Goal: Find specific page/section

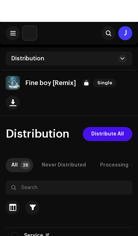
click at [28, 63] on p "Fine boy [Remix]" at bounding box center [50, 60] width 50 height 7
click at [11, 56] on img at bounding box center [13, 61] width 14 height 14
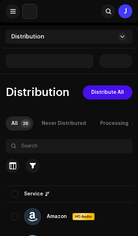
click at [13, 12] on span at bounding box center [12, 11] width 5 height 6
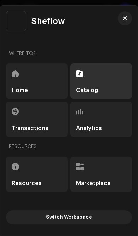
click at [108, 82] on div "Catalog" at bounding box center [100, 80] width 61 height 35
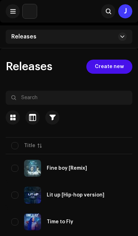
click at [103, 165] on div "Fine boy [Remix]" at bounding box center [76, 168] width 130 height 17
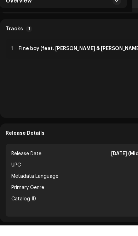
scroll to position [316, 6]
